Goal: Book appointment/travel/reservation

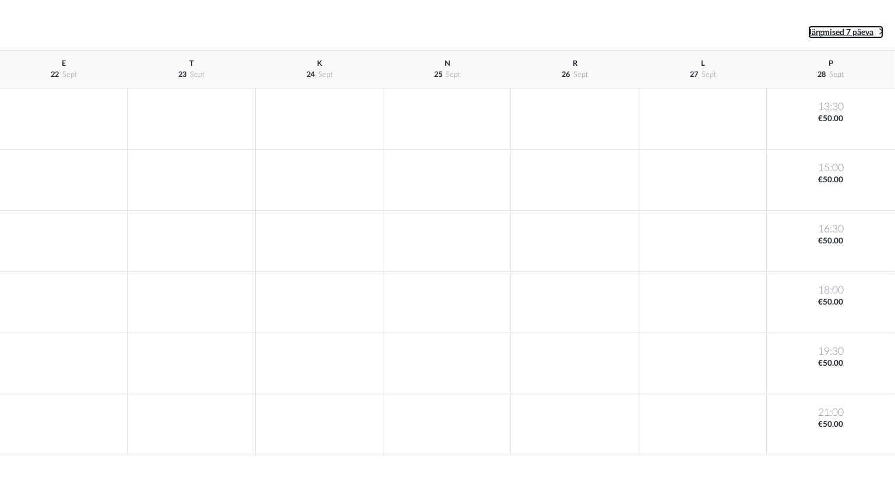
click at [878, 29] on link "Järgmised 7 päeva" at bounding box center [845, 32] width 75 height 13
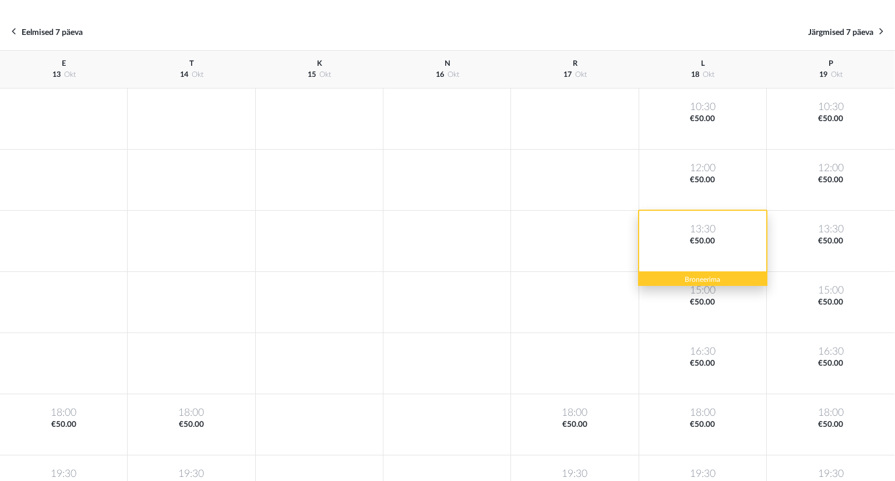
click at [699, 258] on div "13:30 €50.00" at bounding box center [703, 241] width 128 height 61
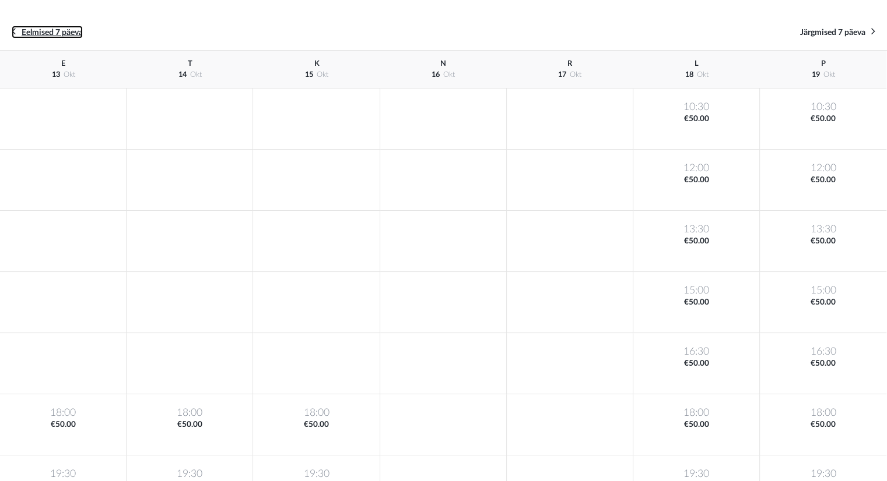
click at [14, 29] on icon at bounding box center [14, 31] width 4 height 11
click at [871, 31] on icon at bounding box center [873, 31] width 4 height 11
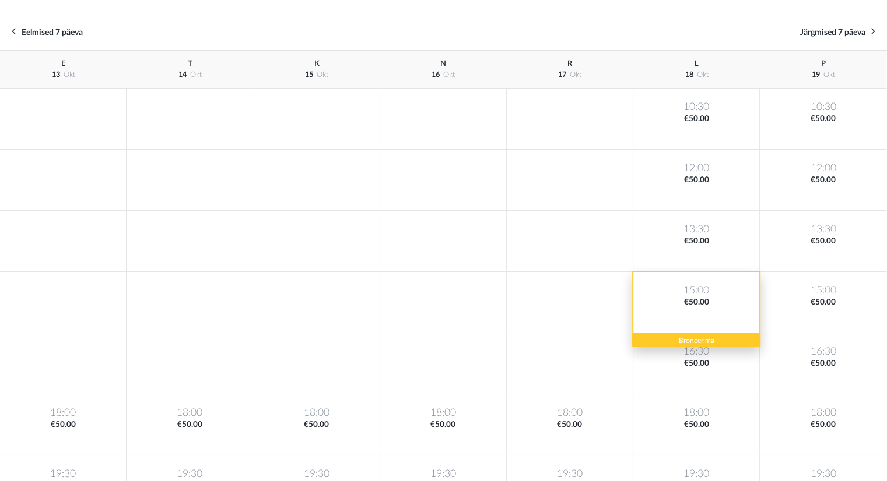
click at [715, 306] on div "15:00 €50.00" at bounding box center [696, 302] width 126 height 61
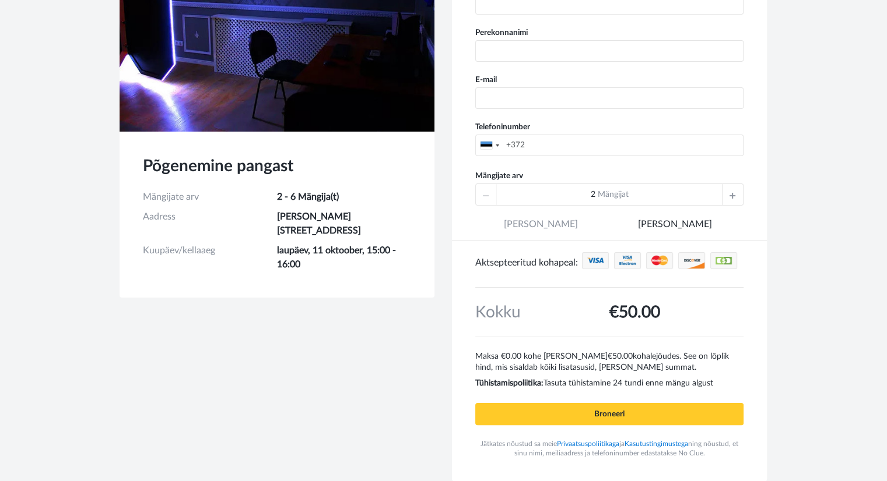
scroll to position [159, 0]
